Goal: Task Accomplishment & Management: Complete application form

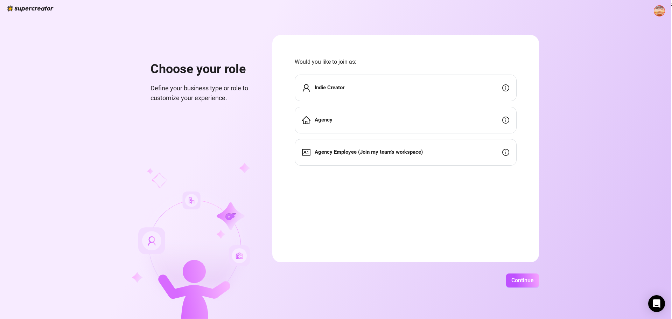
click at [448, 124] on div "Agency" at bounding box center [406, 120] width 222 height 27
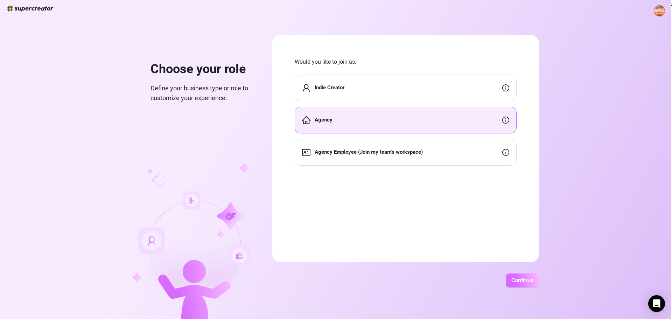
click at [520, 285] on button "Continue" at bounding box center [522, 280] width 33 height 14
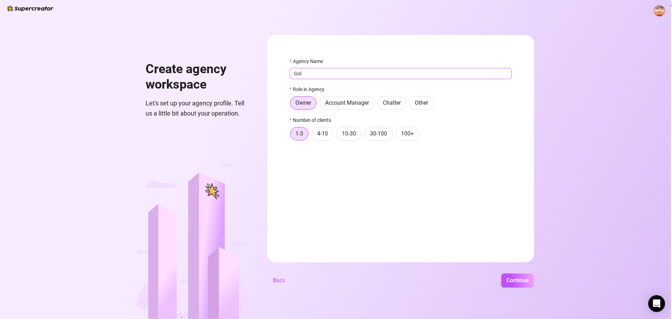
type input "Golden Agency"
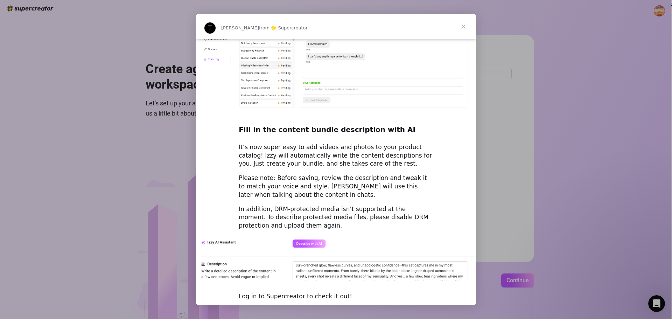
scroll to position [901, 0]
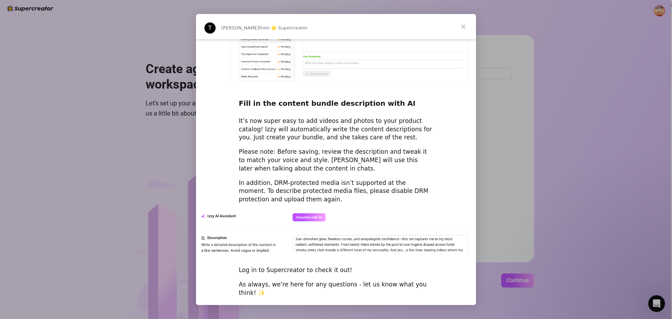
click at [545, 167] on div "Intercom messenger" at bounding box center [336, 159] width 672 height 319
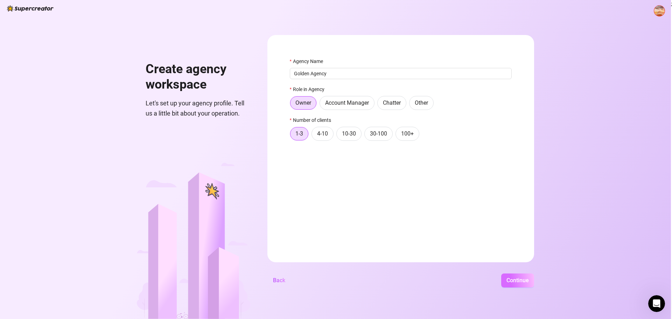
click at [524, 278] on span "Continue" at bounding box center [518, 280] width 22 height 7
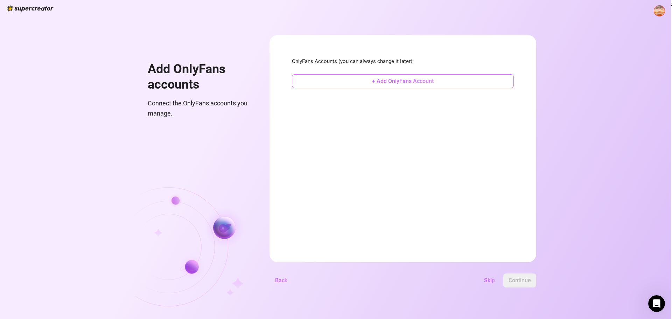
click at [395, 82] on span "+ Add OnlyFans Account" at bounding box center [403, 81] width 62 height 7
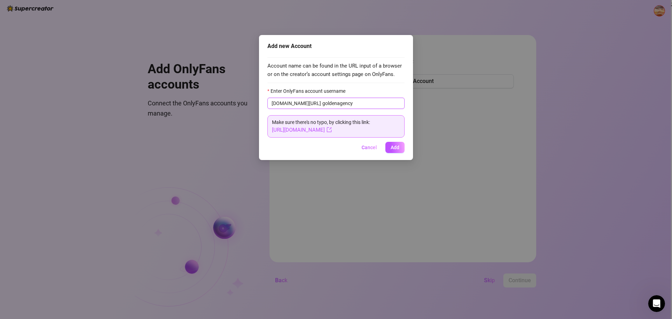
click at [322, 103] on input "goldenagency" at bounding box center [361, 103] width 78 height 8
type input "thegoldenagency"
click at [397, 146] on span "Add" at bounding box center [395, 148] width 9 height 6
click at [393, 148] on span "Add" at bounding box center [395, 148] width 9 height 6
click at [353, 105] on input "thegoldenagency" at bounding box center [361, 103] width 78 height 8
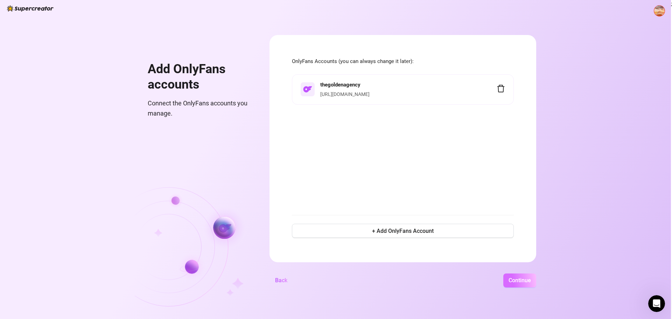
click at [525, 281] on span "Continue" at bounding box center [520, 280] width 22 height 7
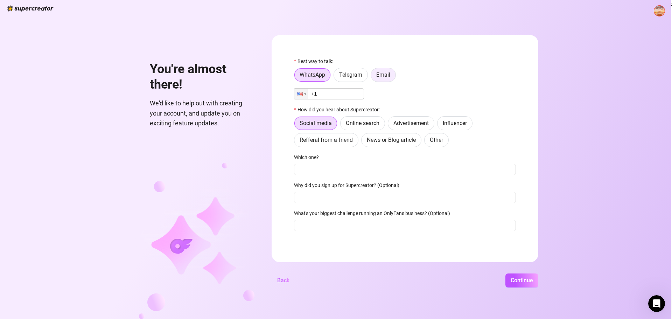
click at [386, 74] on span "Email" at bounding box center [383, 74] width 14 height 7
click at [373, 77] on input "Email" at bounding box center [373, 77] width 0 height 0
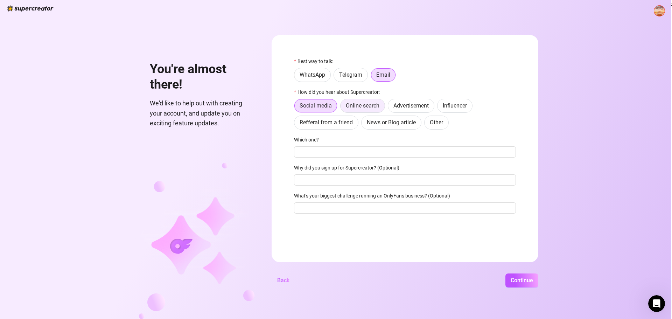
click at [359, 109] on span "Online search" at bounding box center [363, 105] width 34 height 7
click at [342, 107] on input "Online search" at bounding box center [342, 107] width 0 height 0
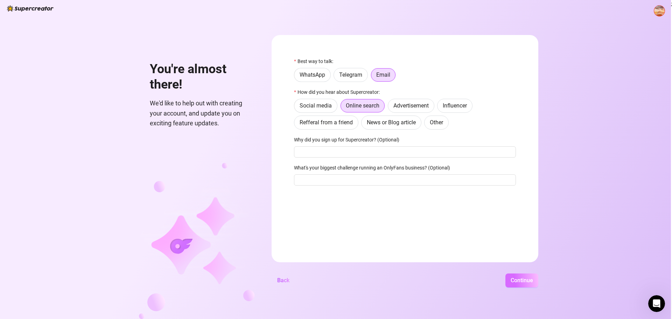
click at [527, 280] on span "Continue" at bounding box center [522, 280] width 22 height 7
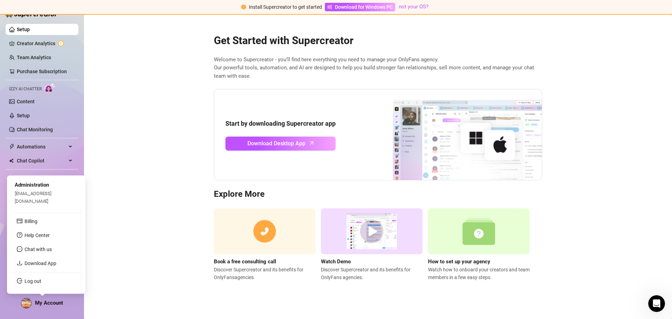
click at [32, 304] on div "My Account" at bounding box center [42, 303] width 42 height 11
click at [34, 220] on link "Billing" at bounding box center [31, 221] width 13 height 6
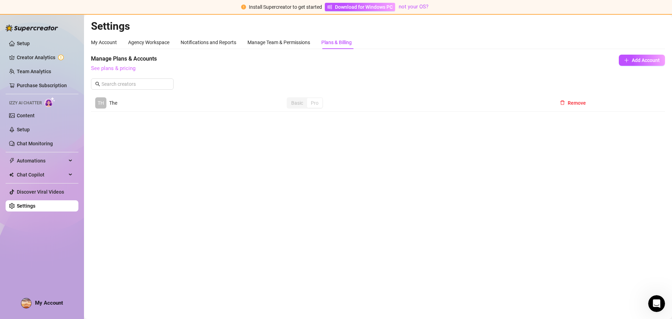
click at [120, 68] on link "See plans & pricing" at bounding box center [113, 68] width 44 height 6
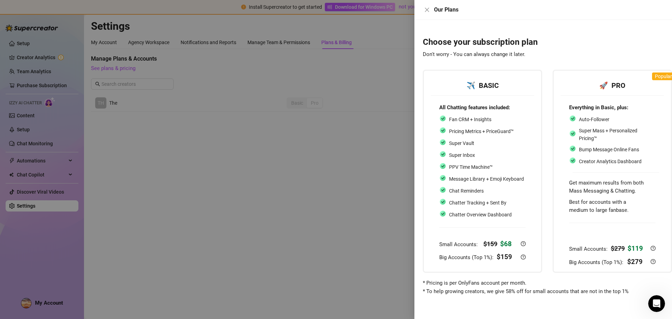
click at [315, 181] on div at bounding box center [336, 159] width 672 height 319
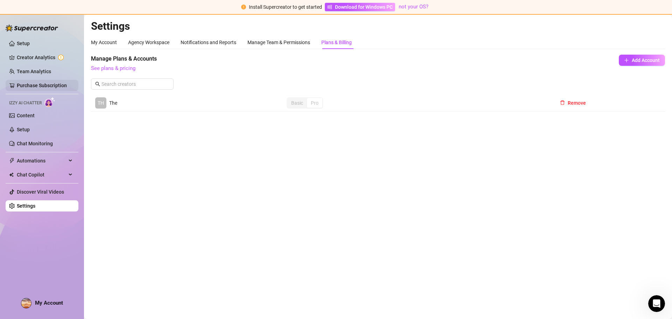
click at [67, 83] on link "Purchase Subscription" at bounding box center [42, 86] width 50 height 6
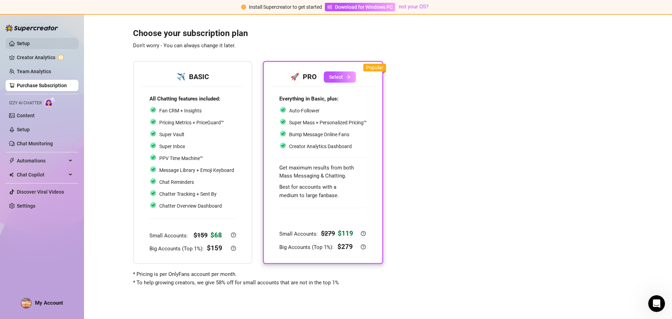
click at [21, 46] on link "Setup" at bounding box center [23, 44] width 13 height 6
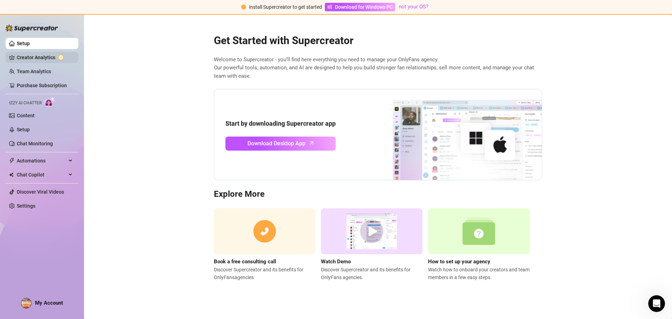
click at [23, 60] on link "Creator Analytics" at bounding box center [45, 57] width 56 height 11
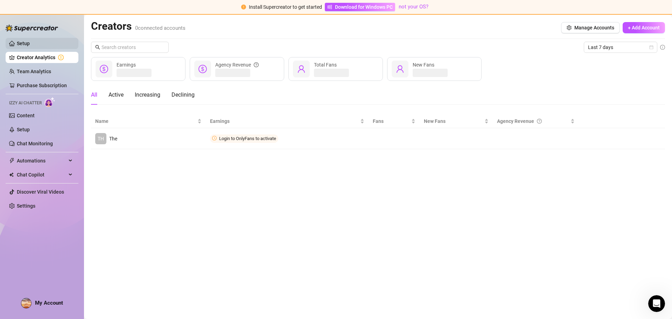
click at [28, 41] on link "Setup" at bounding box center [23, 44] width 13 height 6
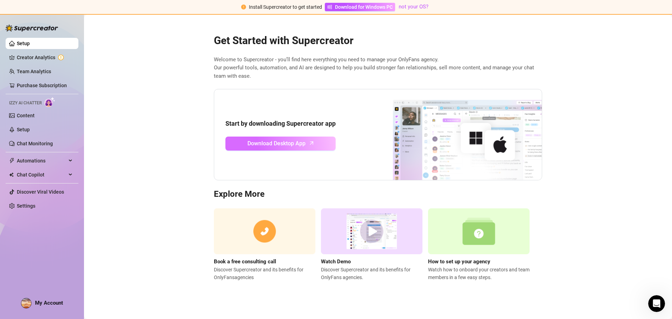
click at [289, 141] on span "Download Desktop App" at bounding box center [277, 143] width 58 height 9
